Goal: Book appointment/travel/reservation

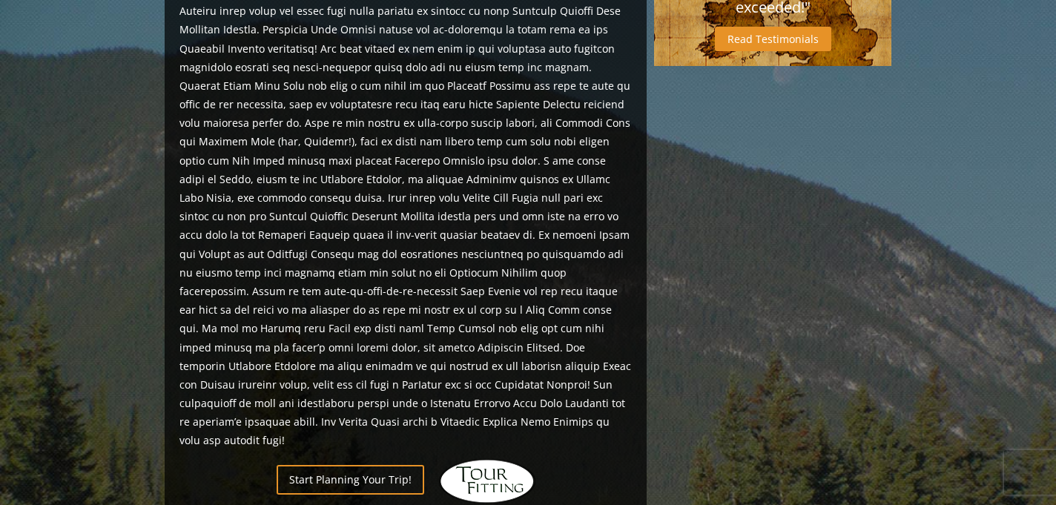
scroll to position [924, 0]
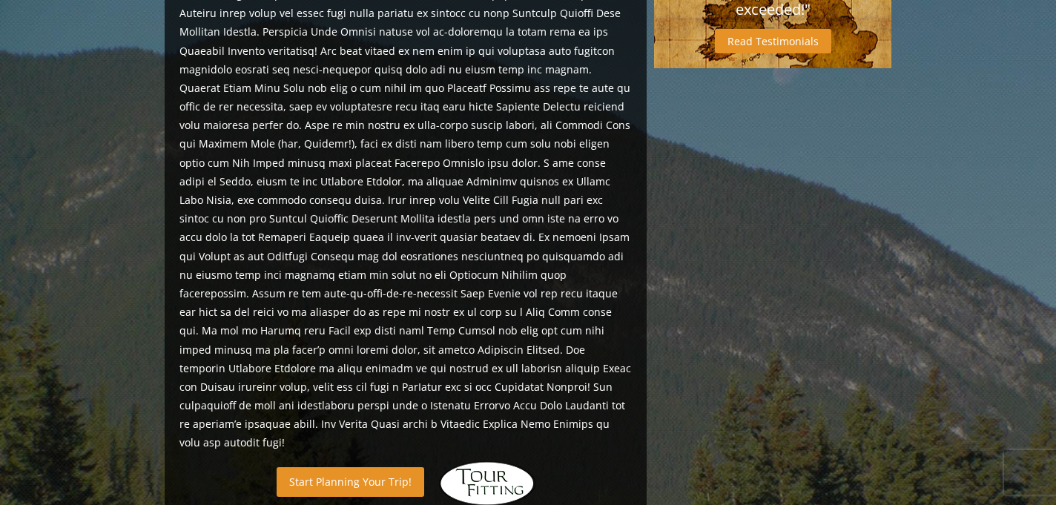
click at [331, 467] on link "Start Planning Your Trip!" at bounding box center [351, 481] width 148 height 29
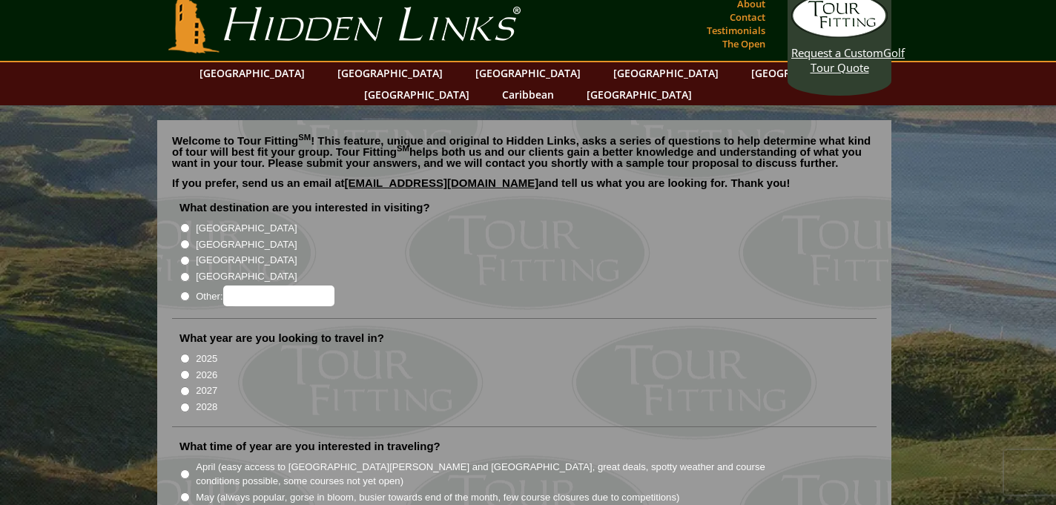
scroll to position [13, 0]
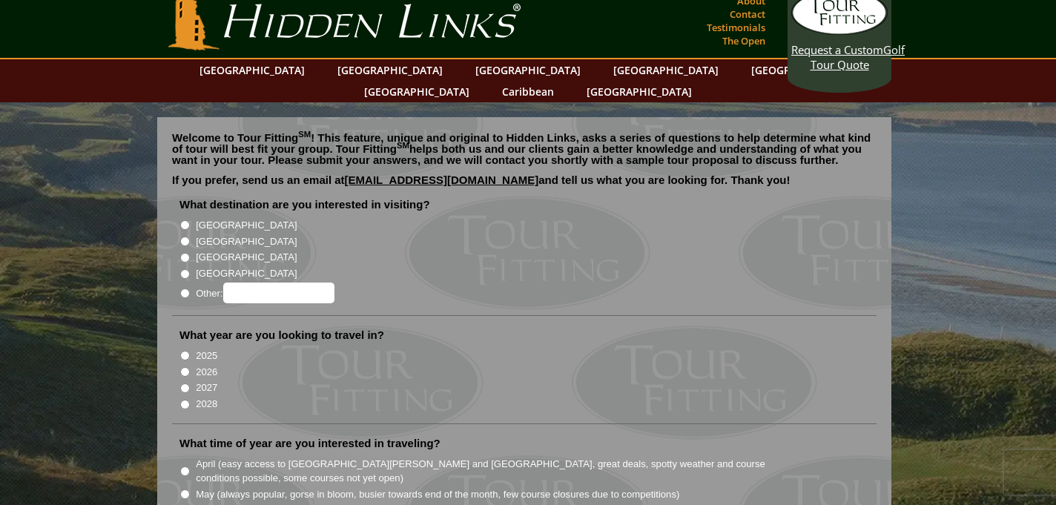
click at [190, 347] on li "2025" at bounding box center [529, 355] width 701 height 16
click at [185, 288] on input "Other:" at bounding box center [185, 293] width 10 height 10
radio input "true"
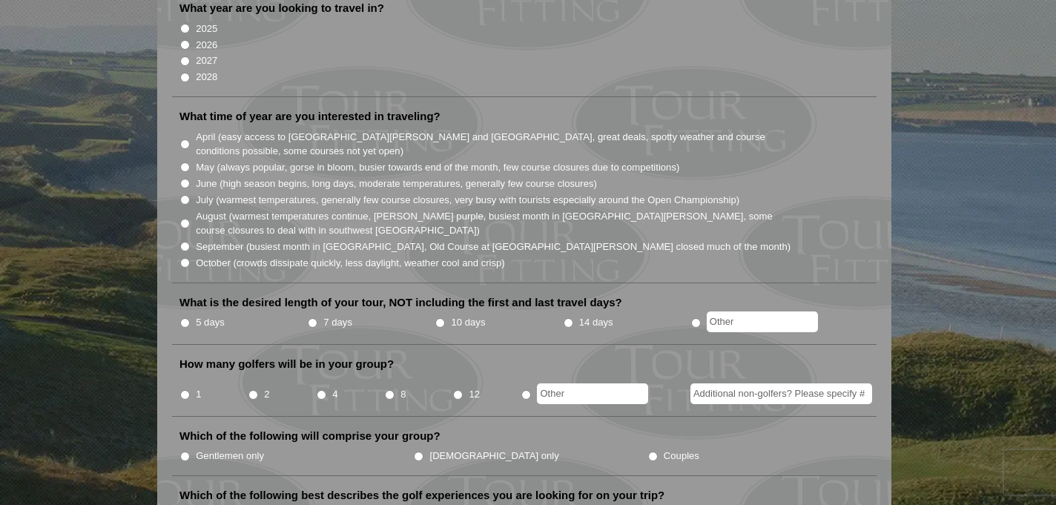
scroll to position [0, 0]
